Goal: Task Accomplishment & Management: Manage account settings

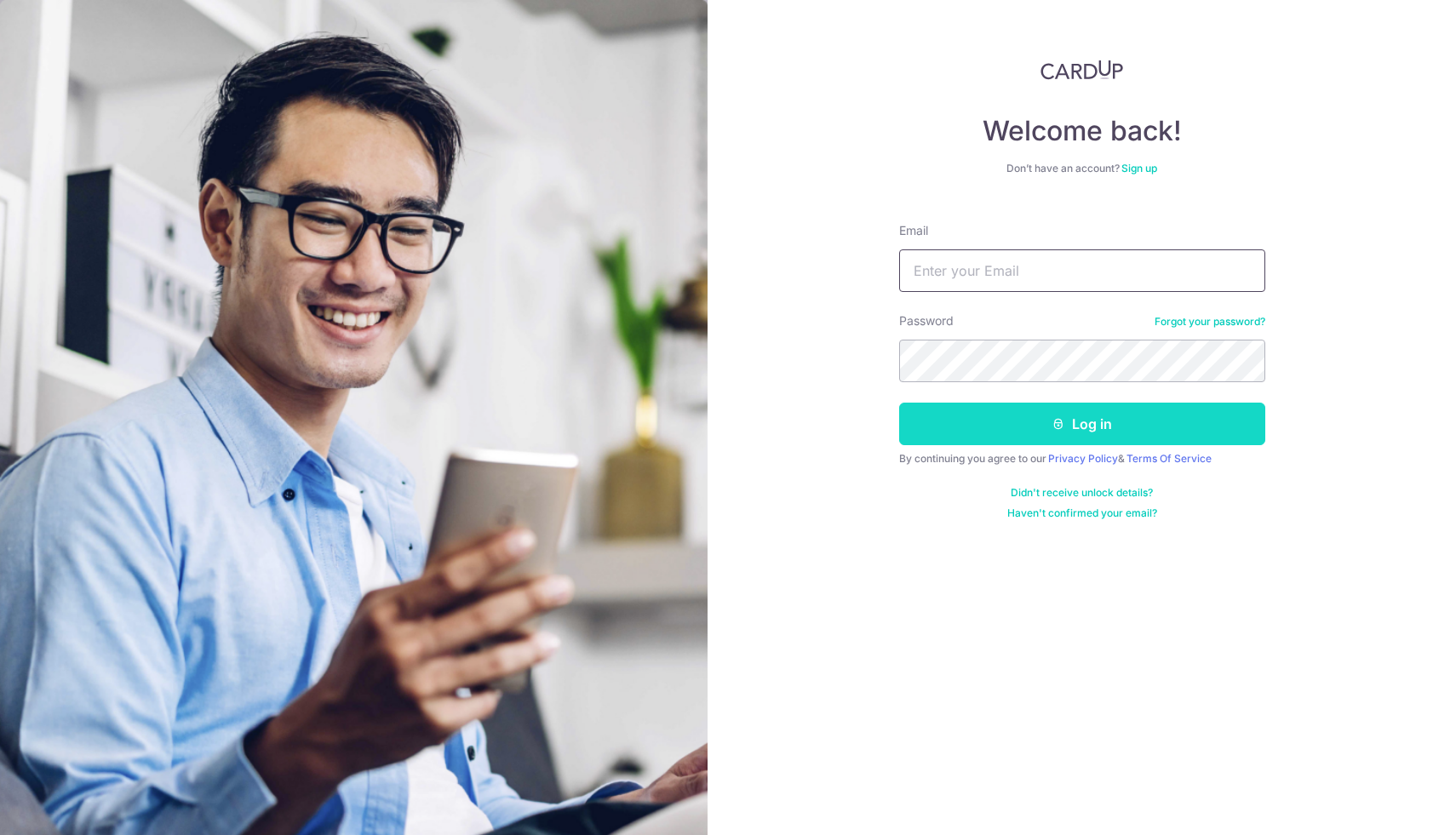
type input "[DOMAIN_NAME][EMAIL_ADDRESS][DOMAIN_NAME]"
click at [999, 426] on button "Log in" at bounding box center [1082, 424] width 366 height 43
